Goal: Task Accomplishment & Management: Complete application form

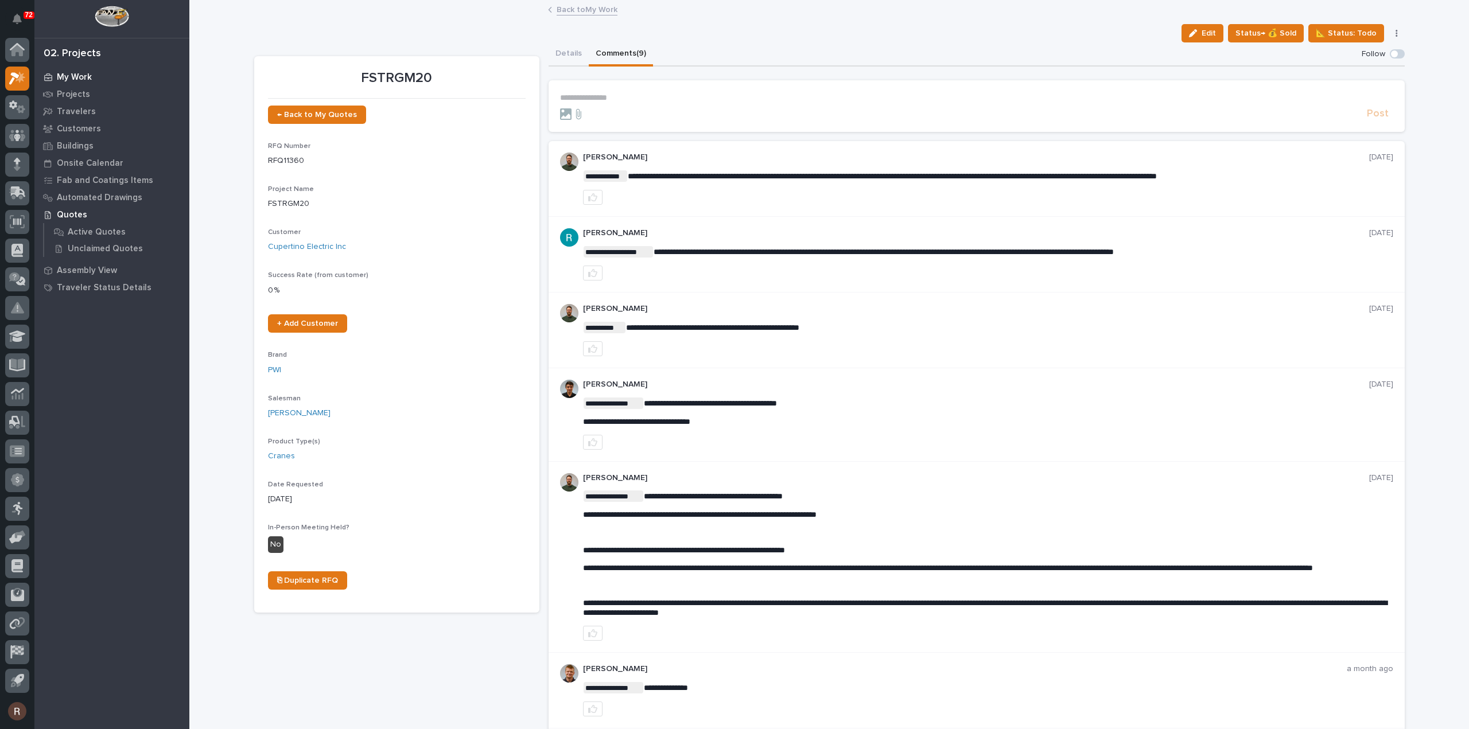
click at [85, 81] on p "My Work" at bounding box center [74, 77] width 35 height 10
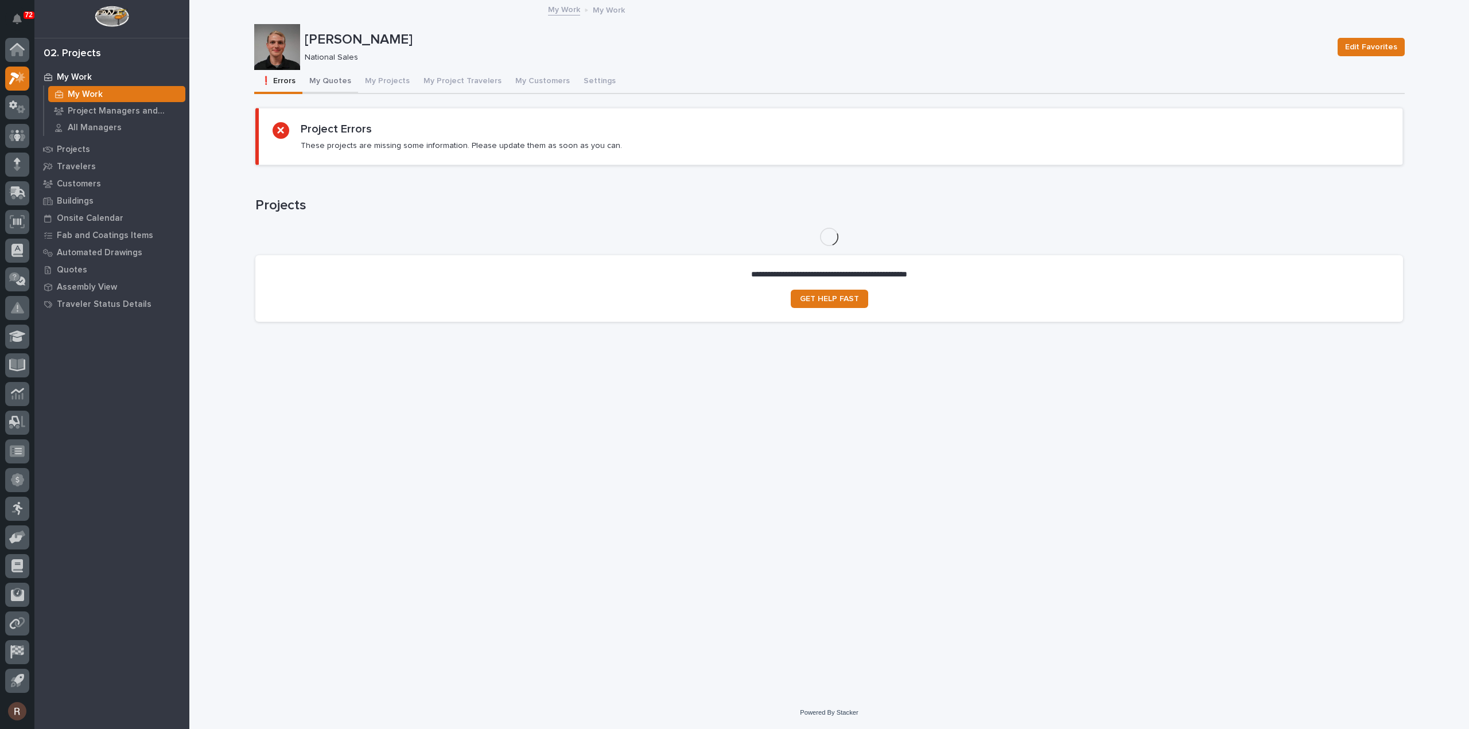
click at [325, 81] on button "My Quotes" at bounding box center [330, 82] width 56 height 24
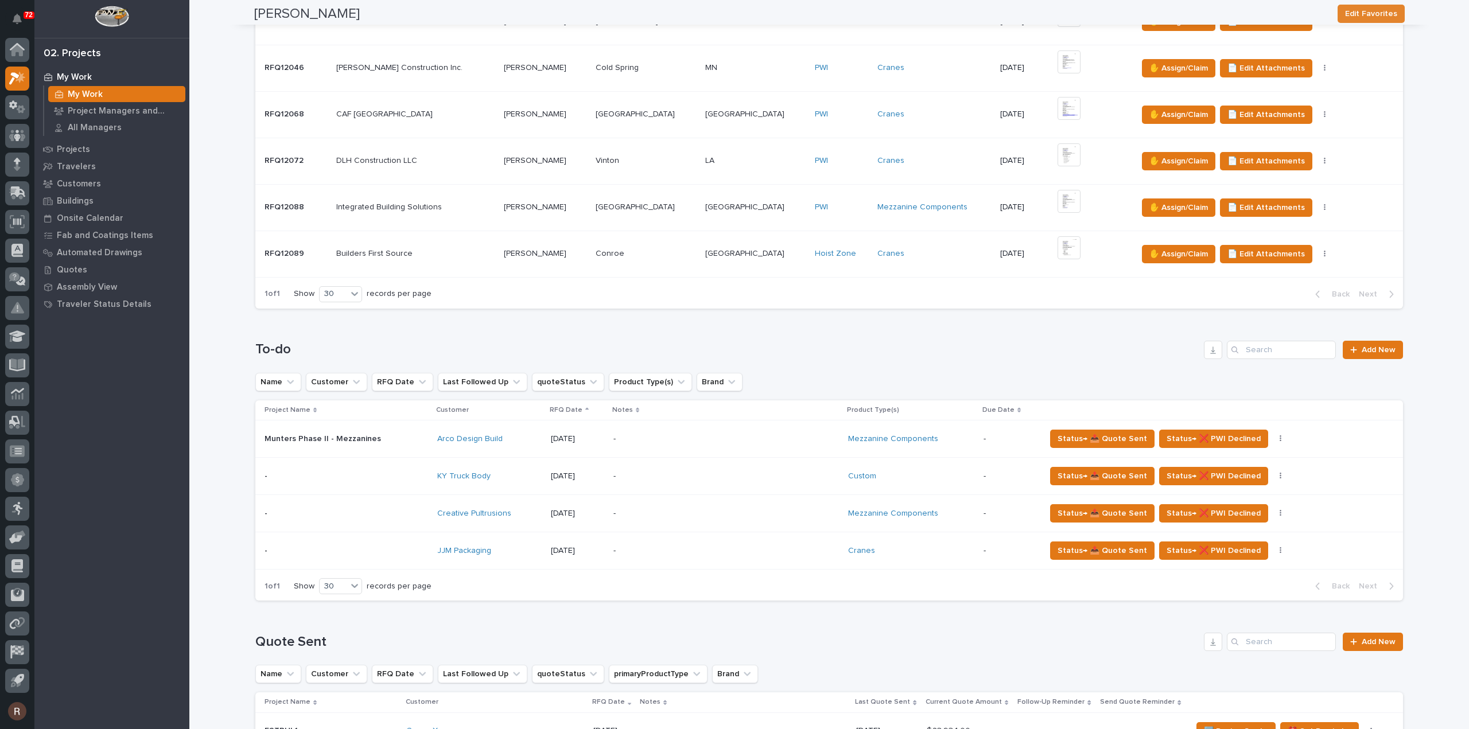
scroll to position [459, 0]
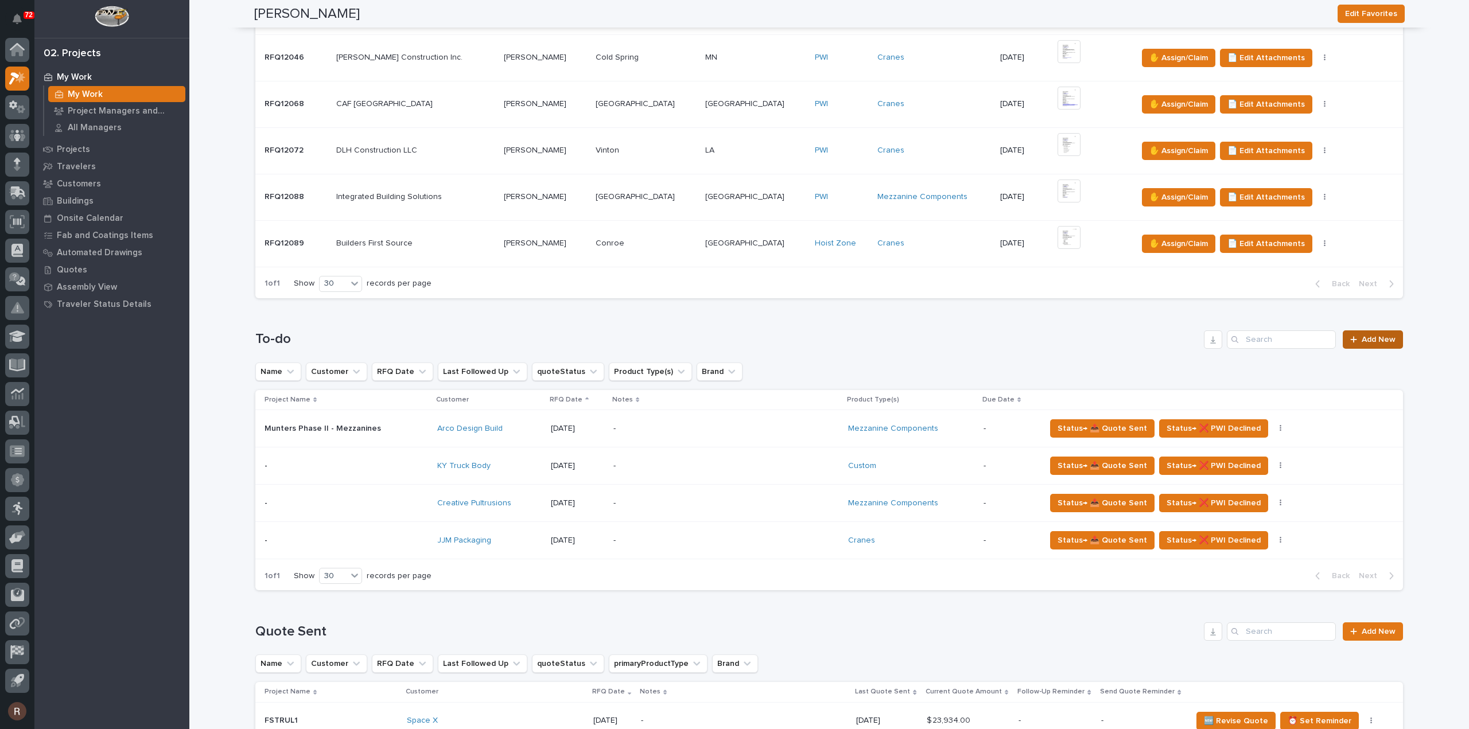
click at [1366, 339] on span "Add New" at bounding box center [1379, 340] width 34 height 8
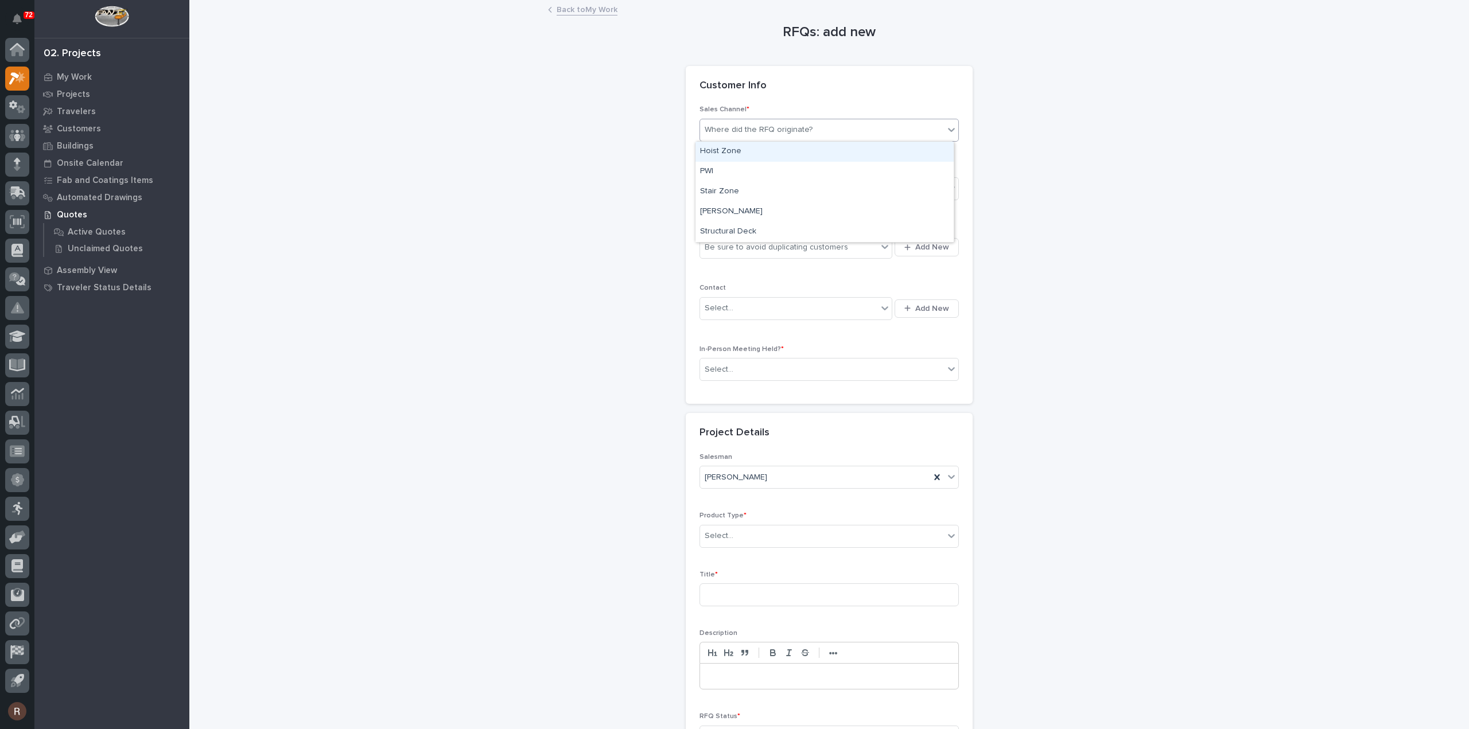
click at [780, 136] on div "Where did the RFQ originate?" at bounding box center [822, 130] width 244 height 19
click at [744, 175] on div "PWI" at bounding box center [825, 172] width 258 height 20
click at [745, 187] on div "Select..." at bounding box center [822, 189] width 244 height 19
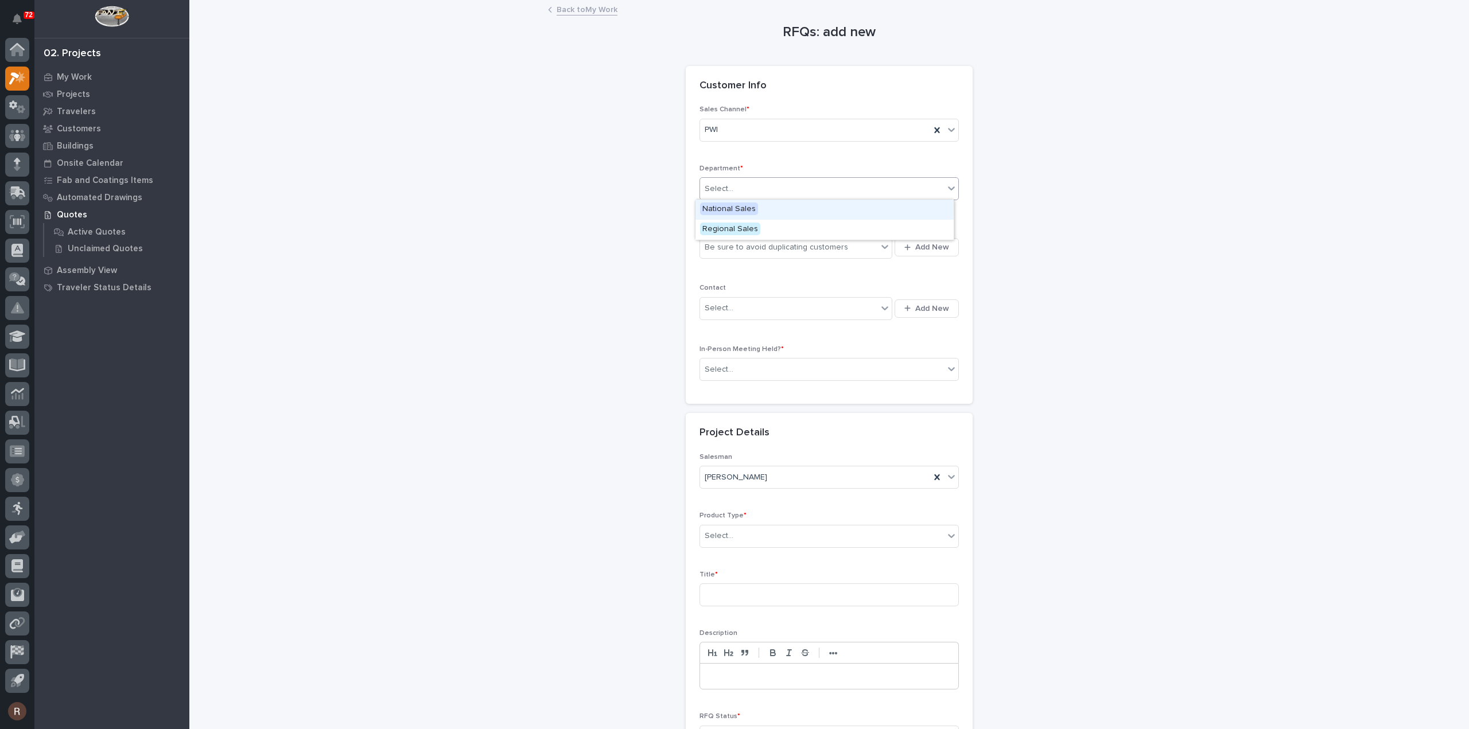
click at [740, 205] on span "National Sales" at bounding box center [729, 209] width 58 height 13
click at [740, 246] on div "Be sure to avoid duplicating customers" at bounding box center [776, 248] width 143 height 12
type input "**********"
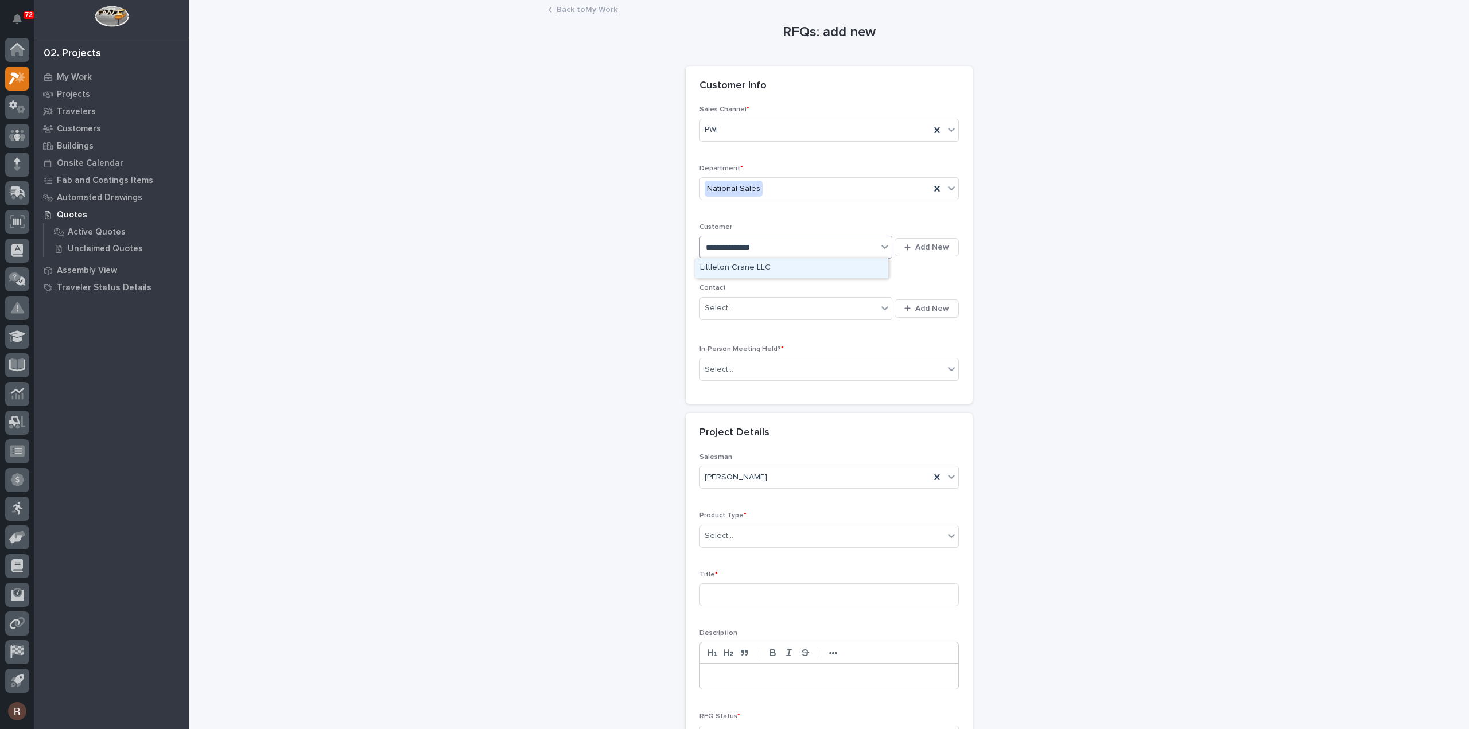
click at [743, 263] on div "Littleton Crane LLC" at bounding box center [792, 268] width 193 height 20
click at [772, 310] on div "Select..." at bounding box center [788, 308] width 177 height 19
click at [1102, 370] on div "RFQs: add new Loading... Saving… Loading... Saving… Loading... Saving… Customer…" at bounding box center [829, 400] width 1151 height 798
click at [805, 367] on div "Select..." at bounding box center [822, 369] width 244 height 19
click at [713, 414] on span "No" at bounding box center [707, 408] width 15 height 13
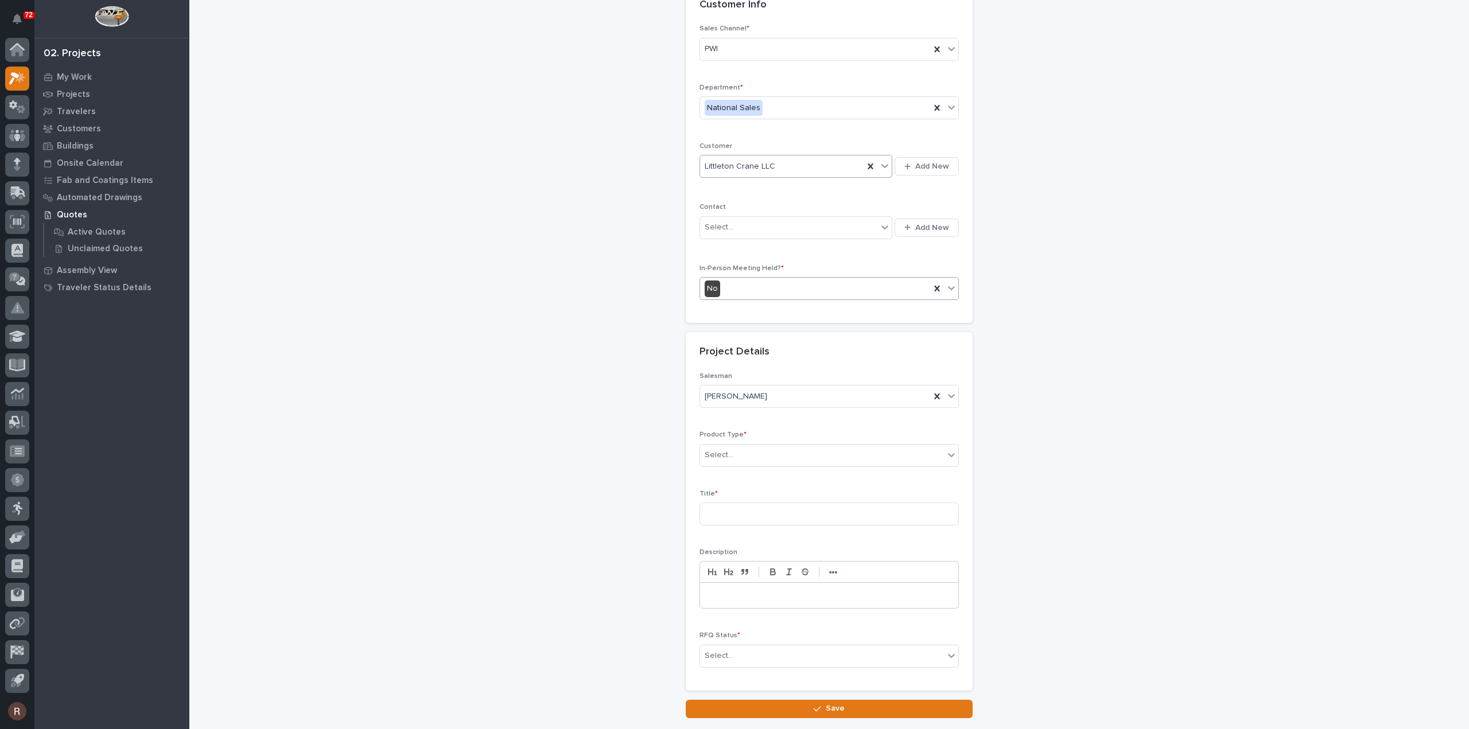
scroll to position [156, 0]
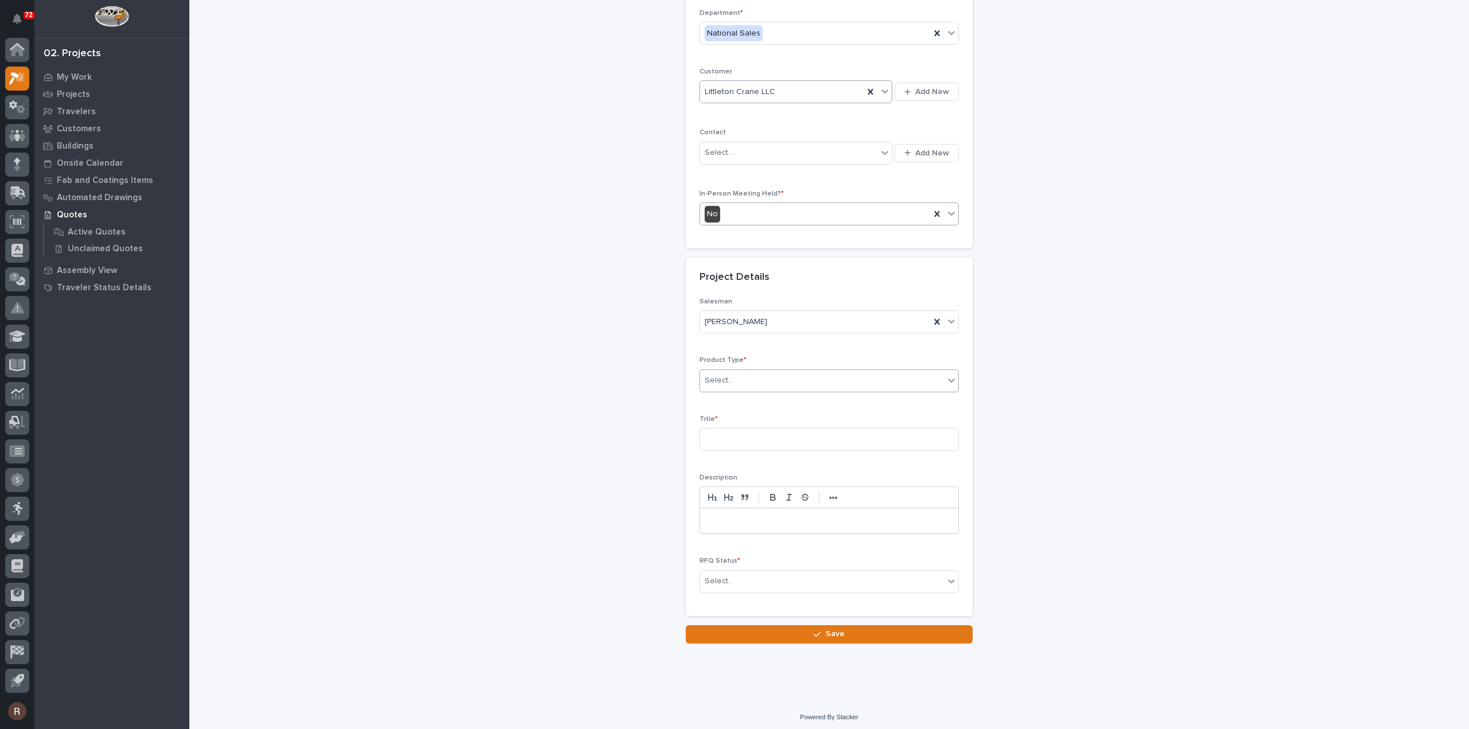
click at [733, 384] on div "Select..." at bounding box center [822, 380] width 244 height 19
click at [718, 415] on div "Cranes" at bounding box center [825, 420] width 258 height 20
click at [723, 442] on input at bounding box center [829, 439] width 259 height 23
type input "FSTRGM20"
click at [738, 508] on div at bounding box center [829, 520] width 258 height 25
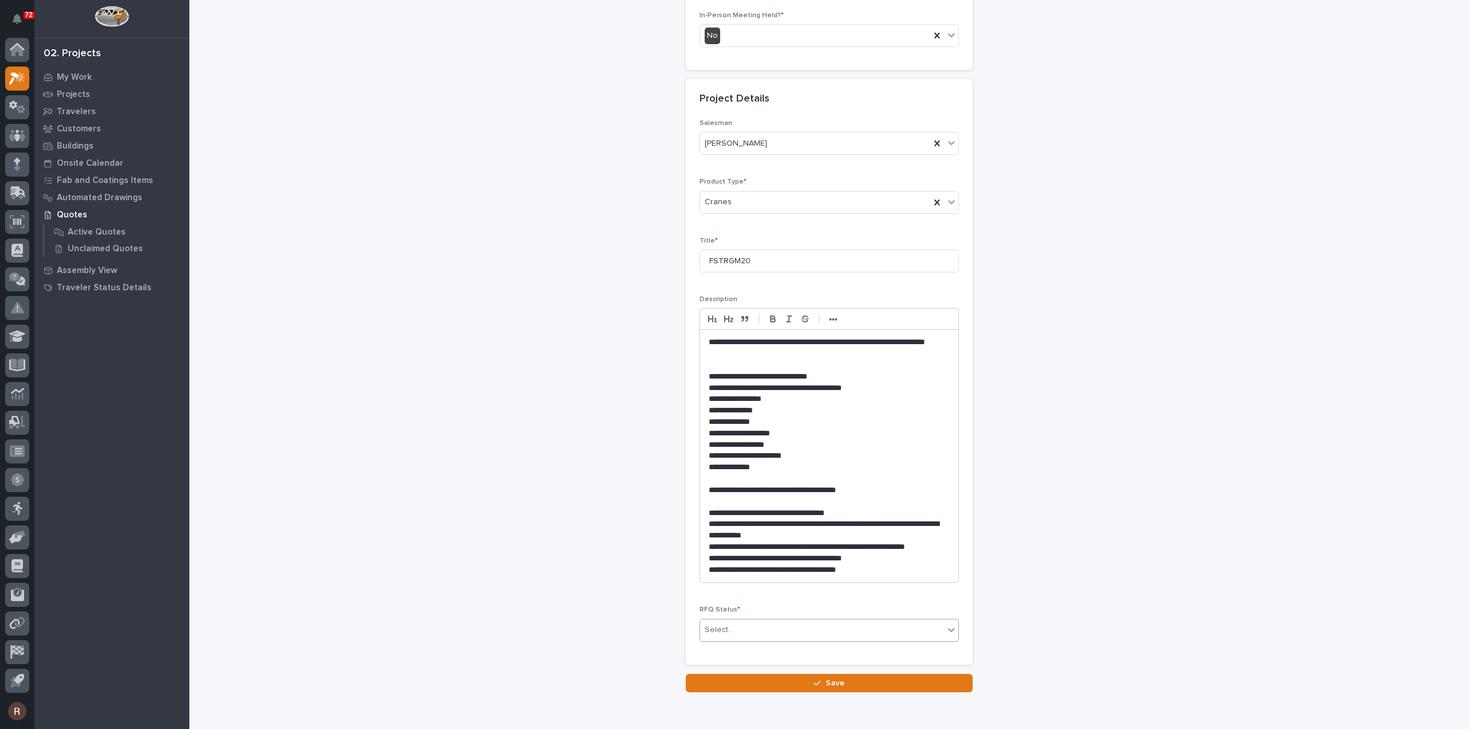
scroll to position [383, 0]
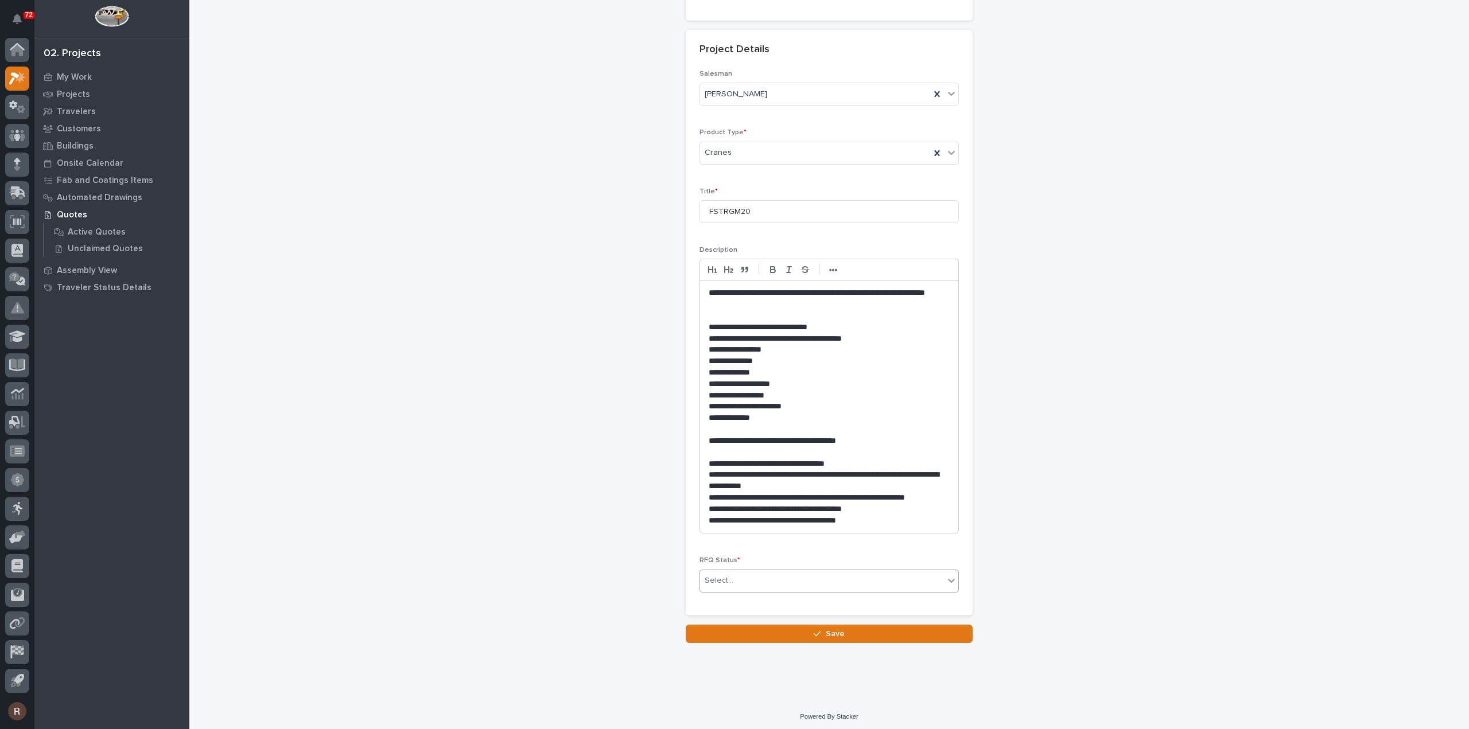
click at [730, 583] on div "Select..." at bounding box center [822, 581] width 244 height 19
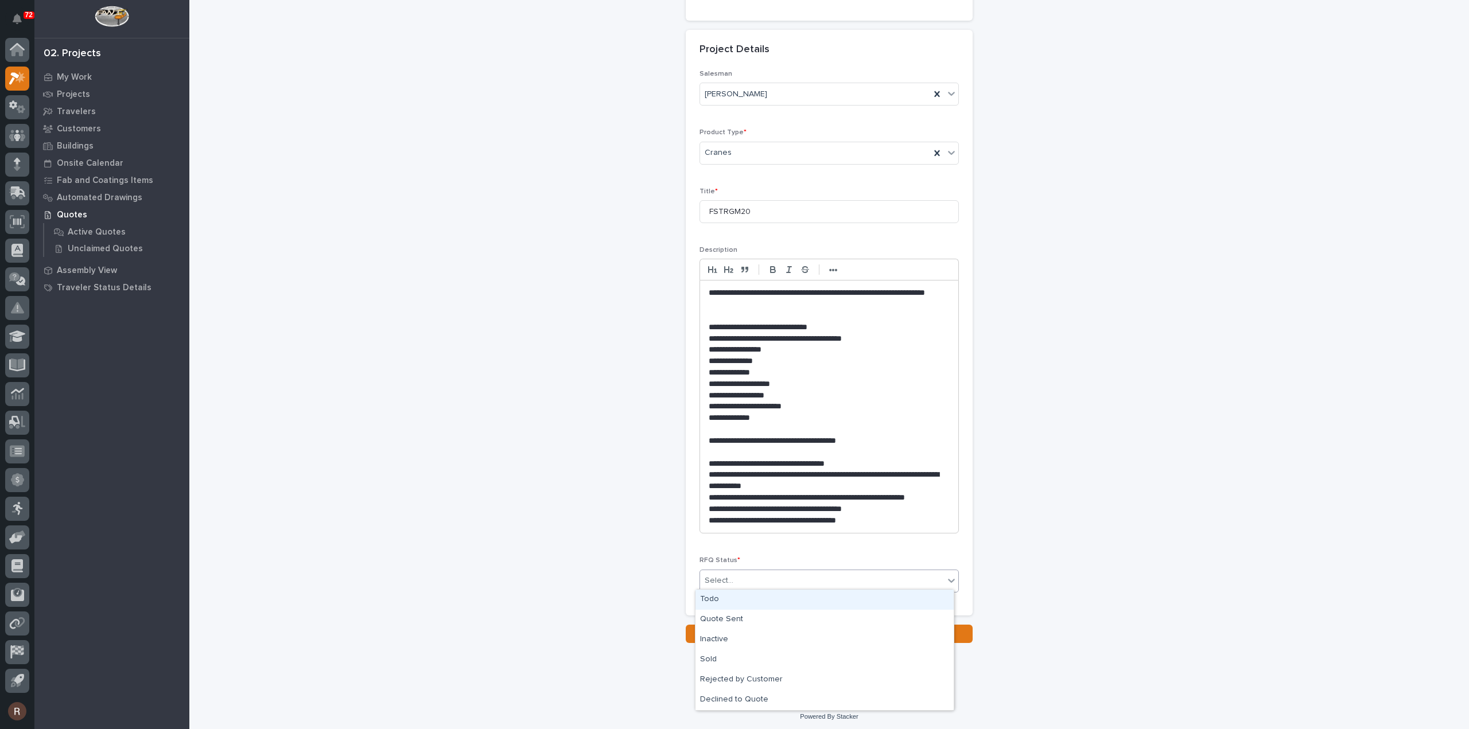
click at [719, 605] on div "Todo" at bounding box center [825, 600] width 258 height 20
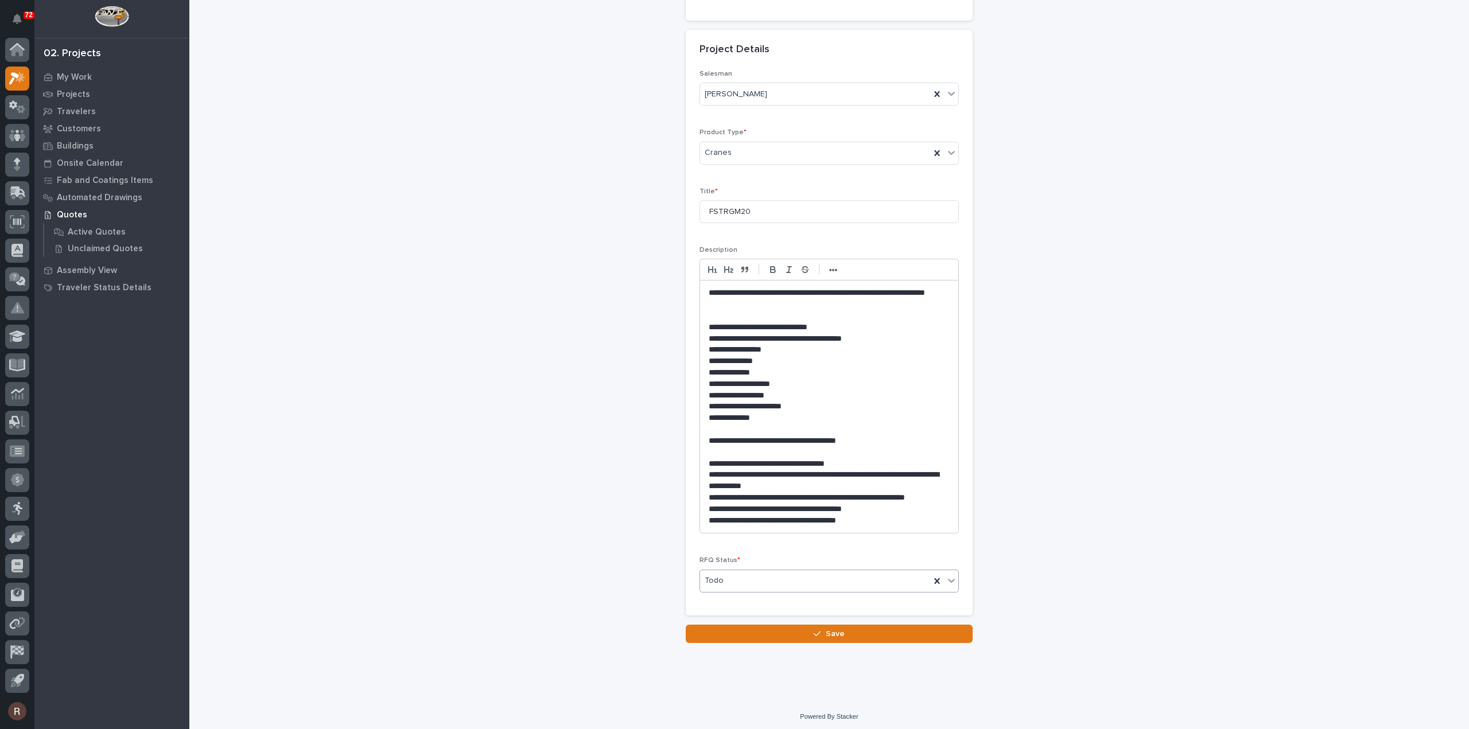
click at [704, 288] on div "**********" at bounding box center [829, 407] width 258 height 253
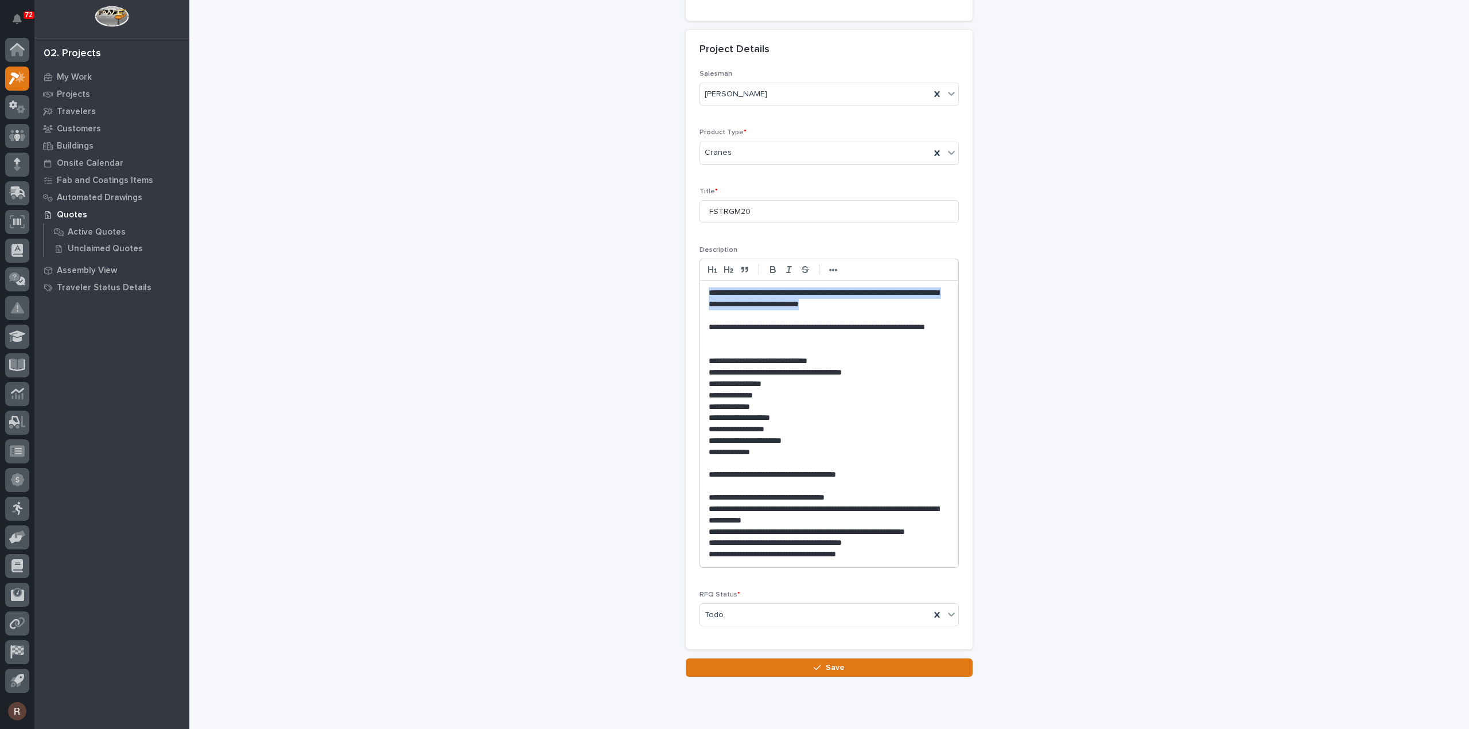
drag, startPoint x: 879, startPoint y: 305, endPoint x: 668, endPoint y: 292, distance: 211.1
click at [668, 292] on div "**********" at bounding box center [829, 148] width 1151 height 1060
click at [771, 270] on icon "button" at bounding box center [773, 271] width 5 height 3
click at [772, 322] on p "**********" at bounding box center [830, 333] width 242 height 23
click at [849, 662] on button "Save" at bounding box center [829, 668] width 287 height 18
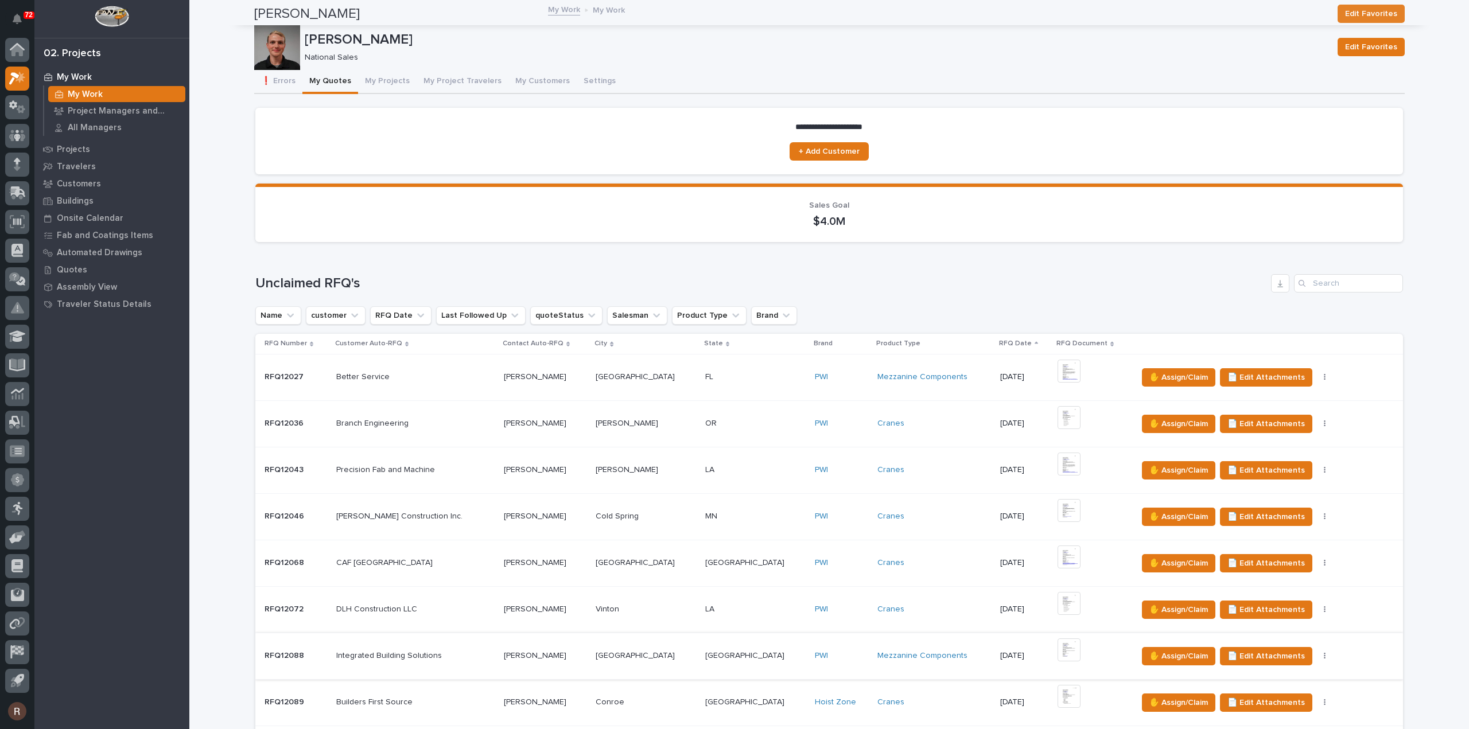
scroll to position [344, 0]
